Goal: Task Accomplishment & Management: Use online tool/utility

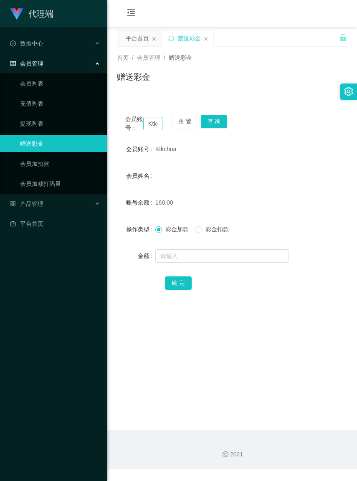
drag, startPoint x: 146, startPoint y: 129, endPoint x: 158, endPoint y: 129, distance: 11.3
click at [158, 129] on input "Ktkchua" at bounding box center [152, 123] width 19 height 13
type input "0143285335hua"
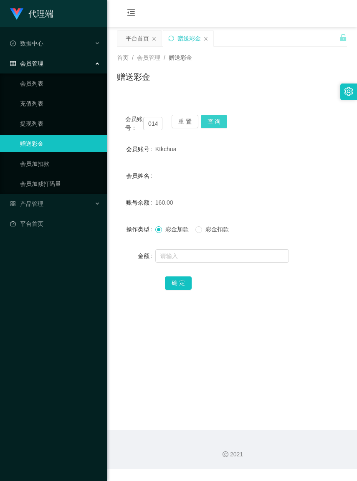
click at [214, 120] on button "查 询" at bounding box center [214, 121] width 27 height 13
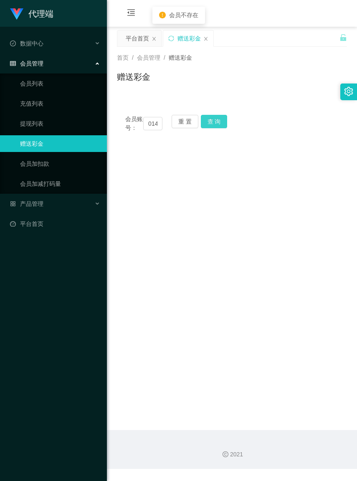
click at [214, 120] on button "查 询" at bounding box center [214, 121] width 27 height 13
click at [183, 122] on button "重 置" at bounding box center [184, 121] width 27 height 13
click at [148, 126] on input "text" at bounding box center [152, 123] width 19 height 13
paste input "0143285335"
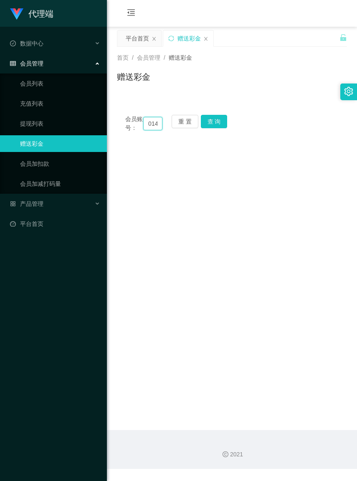
scroll to position [0, 23]
type input "0143285335"
click at [214, 125] on button "查 询" at bounding box center [214, 121] width 27 height 13
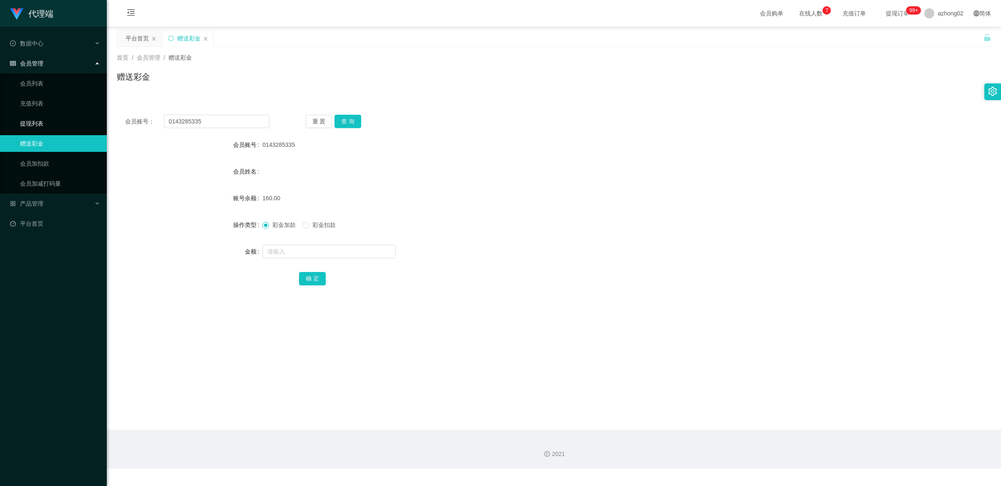
click at [51, 122] on link "提现列表" at bounding box center [60, 123] width 80 height 17
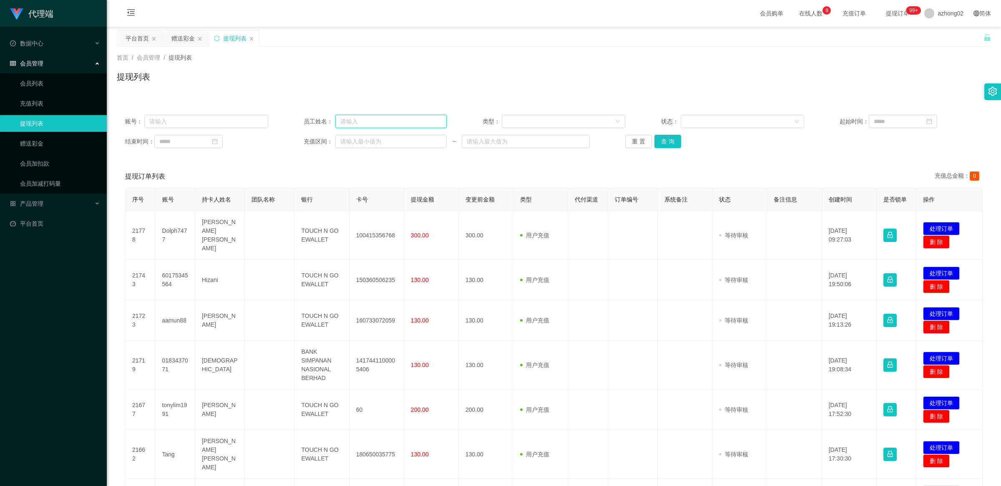
click at [351, 120] on input "text" at bounding box center [390, 121] width 111 height 13
paste input "0143285335"
type input "0143285335"
click at [356, 144] on button "查 询" at bounding box center [667, 141] width 27 height 13
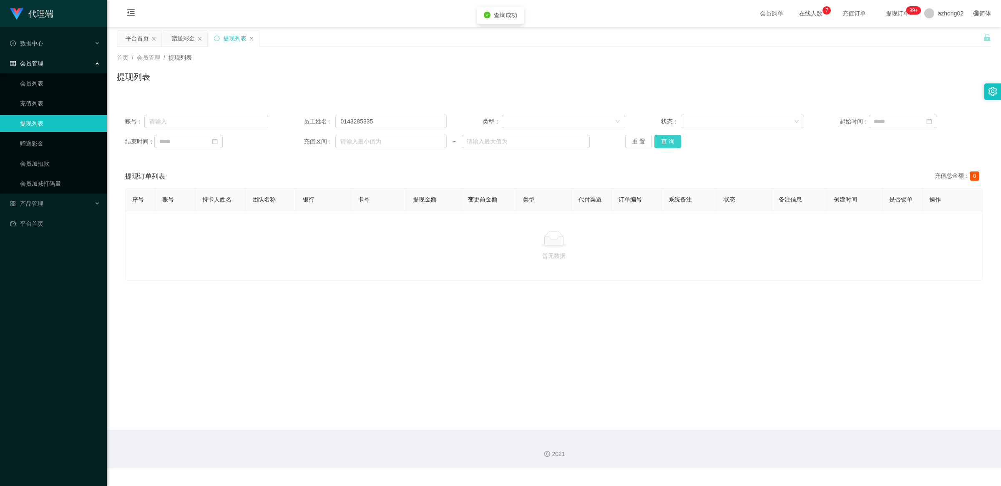
click at [356, 144] on button "查 询" at bounding box center [667, 141] width 27 height 13
click at [356, 142] on button "查 询" at bounding box center [667, 141] width 27 height 13
click at [53, 148] on link "赠送彩金" at bounding box center [60, 143] width 80 height 17
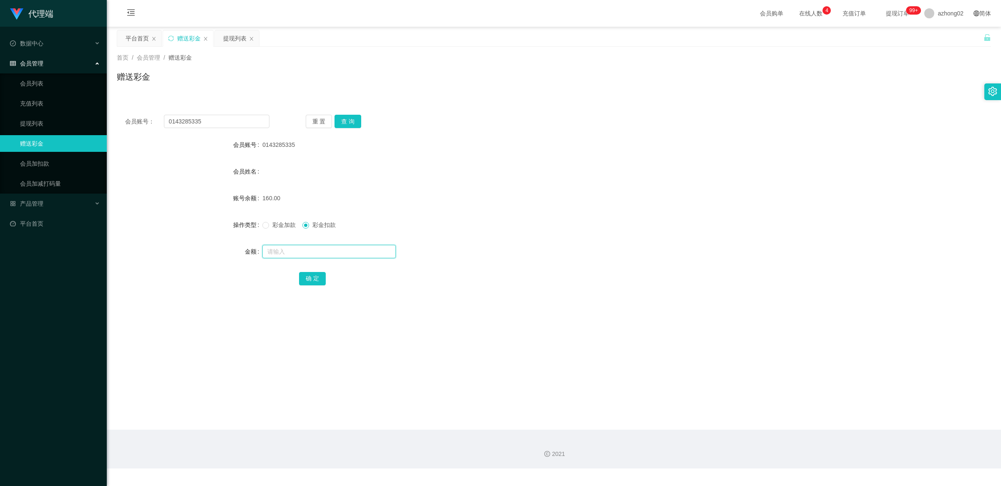
click at [299, 247] on input "text" at bounding box center [328, 251] width 133 height 13
type input "160"
click at [313, 279] on button "确 定" at bounding box center [312, 278] width 27 height 13
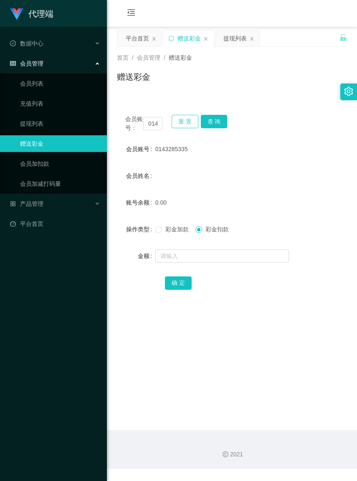
click at [176, 123] on button "重 置" at bounding box center [184, 121] width 27 height 13
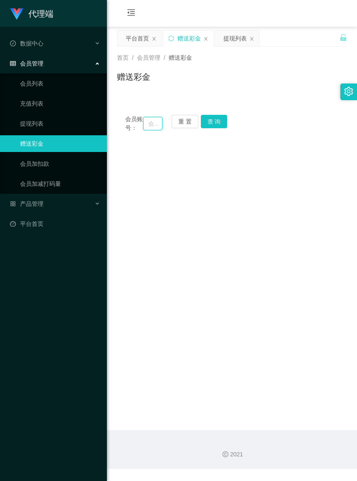
click at [147, 126] on input "text" at bounding box center [152, 123] width 19 height 13
click at [148, 126] on input "text" at bounding box center [152, 123] width 19 height 13
click at [145, 126] on input "text" at bounding box center [152, 123] width 19 height 13
paste input "yy9966"
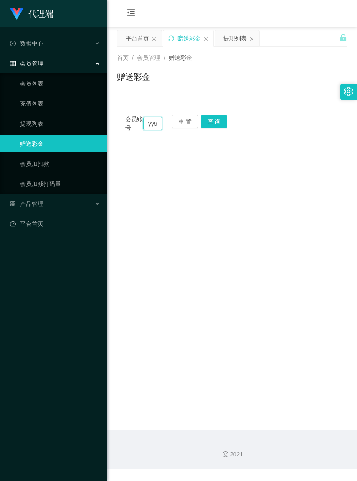
scroll to position [0, 11]
type input "yy9966"
click at [221, 123] on button "查 询" at bounding box center [214, 121] width 27 height 13
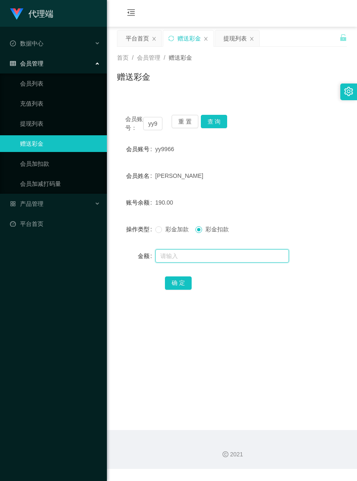
click at [186, 262] on input "text" at bounding box center [221, 255] width 133 height 13
type input "190"
click at [184, 289] on button "确 定" at bounding box center [178, 282] width 27 height 13
click at [182, 122] on button "重 置" at bounding box center [184, 121] width 27 height 13
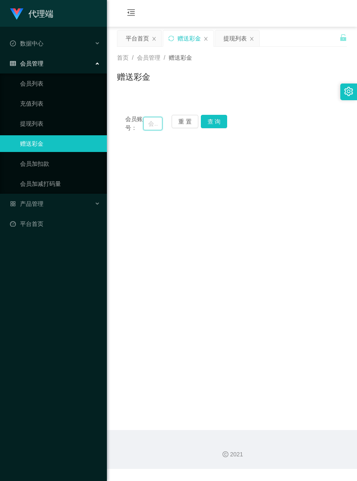
click at [146, 126] on input "text" at bounding box center [152, 123] width 19 height 13
click at [145, 126] on input "text" at bounding box center [152, 123] width 19 height 13
paste input "yy9966"
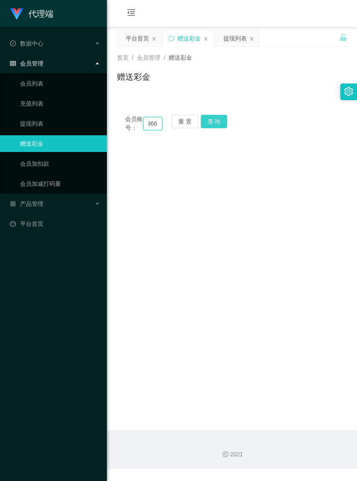
type input "yy9966"
click at [217, 120] on button "查 询" at bounding box center [214, 121] width 27 height 13
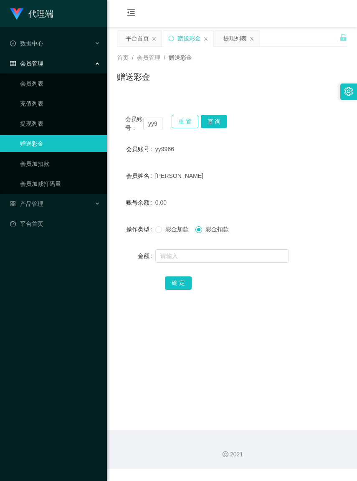
click at [178, 122] on button "重 置" at bounding box center [184, 121] width 27 height 13
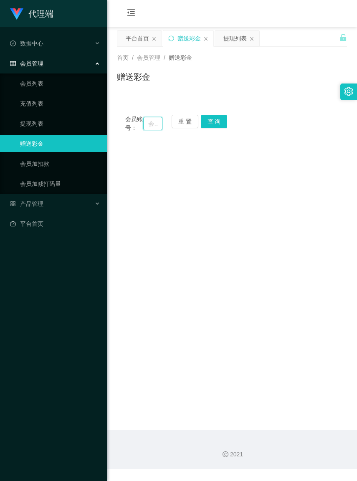
click at [147, 126] on input "text" at bounding box center [152, 123] width 19 height 13
click at [146, 126] on input "text" at bounding box center [152, 123] width 19 height 13
paste input "0143285335"
type input "0143285335"
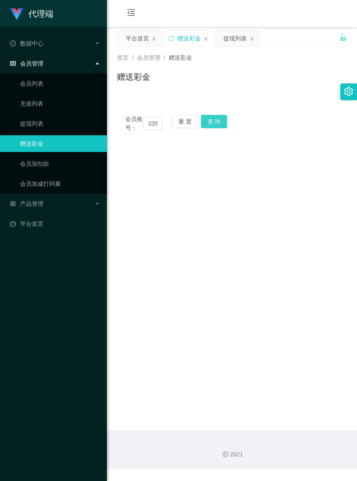
click at [219, 118] on button "查 询" at bounding box center [214, 121] width 27 height 13
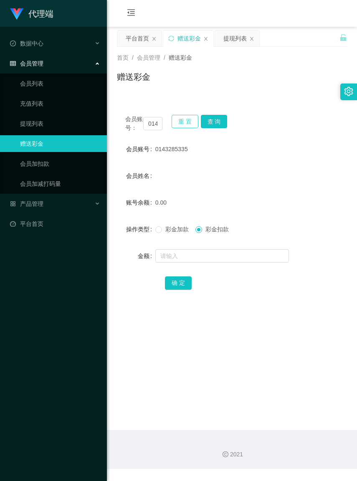
click at [176, 128] on button "重 置" at bounding box center [184, 121] width 27 height 13
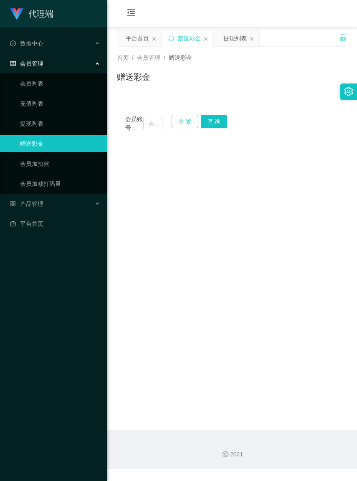
click at [179, 125] on button "重 置" at bounding box center [184, 121] width 27 height 13
click at [144, 126] on input "text" at bounding box center [152, 123] width 19 height 13
click at [146, 126] on input "text" at bounding box center [152, 123] width 19 height 13
click at [145, 126] on input "text" at bounding box center [152, 123] width 19 height 13
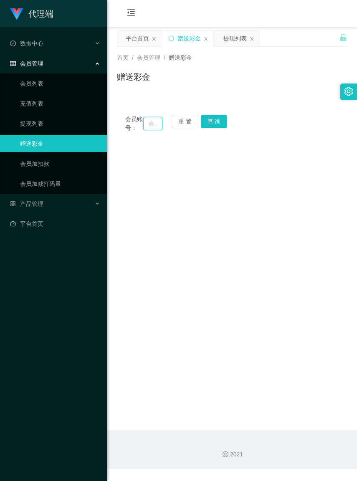
paste input "tonylim1991"
type input "tonylim1991"
click at [211, 118] on button "查 询" at bounding box center [214, 121] width 27 height 13
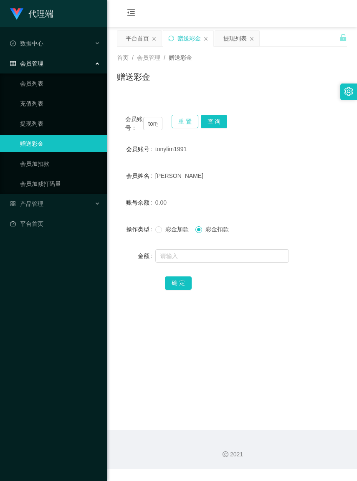
click at [186, 122] on button "重 置" at bounding box center [184, 121] width 27 height 13
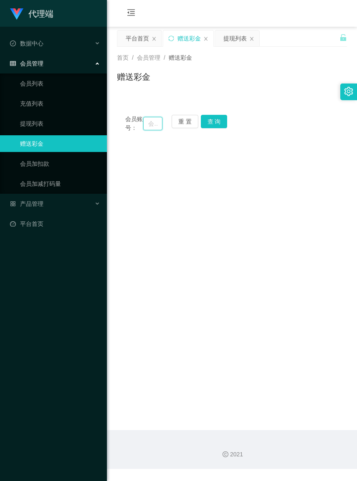
click at [145, 127] on input "text" at bounding box center [152, 123] width 19 height 13
click at [145, 128] on input "text" at bounding box center [152, 123] width 19 height 13
paste input "Ktkchua"
type input "Ktkchua"
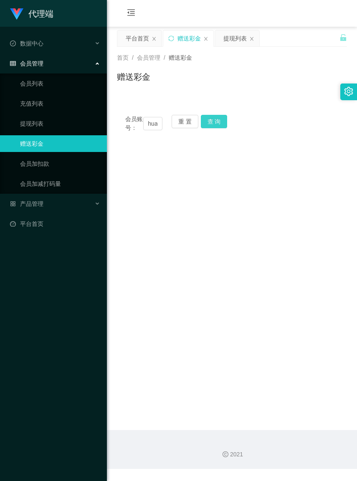
click at [209, 121] on button "查 询" at bounding box center [214, 121] width 27 height 13
